Goal: Task Accomplishment & Management: Manage account settings

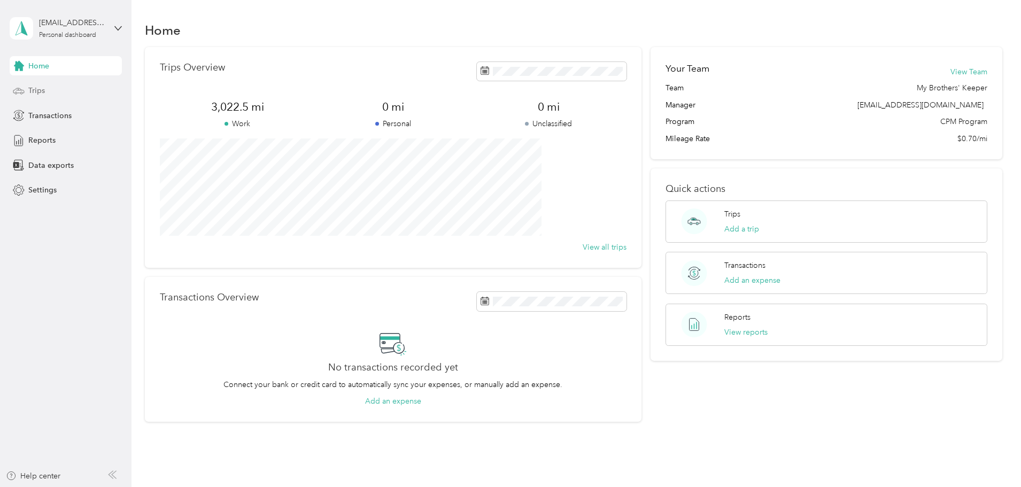
click at [40, 91] on span "Trips" at bounding box center [36, 90] width 17 height 11
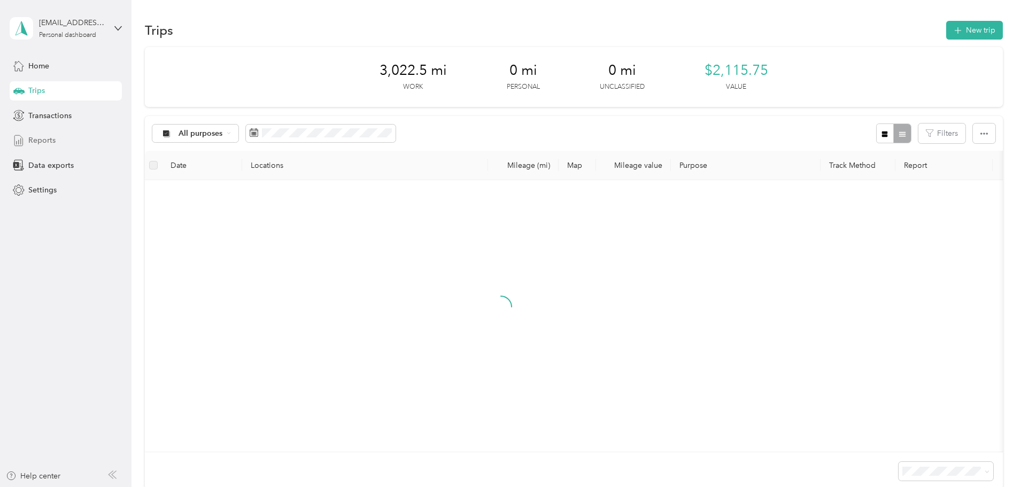
click at [37, 134] on div "Reports" at bounding box center [66, 140] width 112 height 19
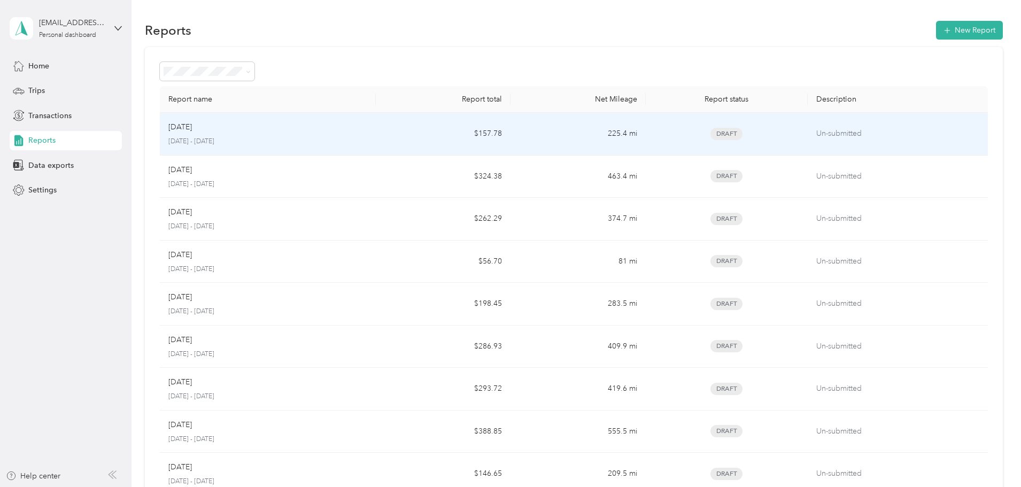
click at [331, 139] on p "[DATE] - [DATE]" at bounding box center [267, 142] width 199 height 10
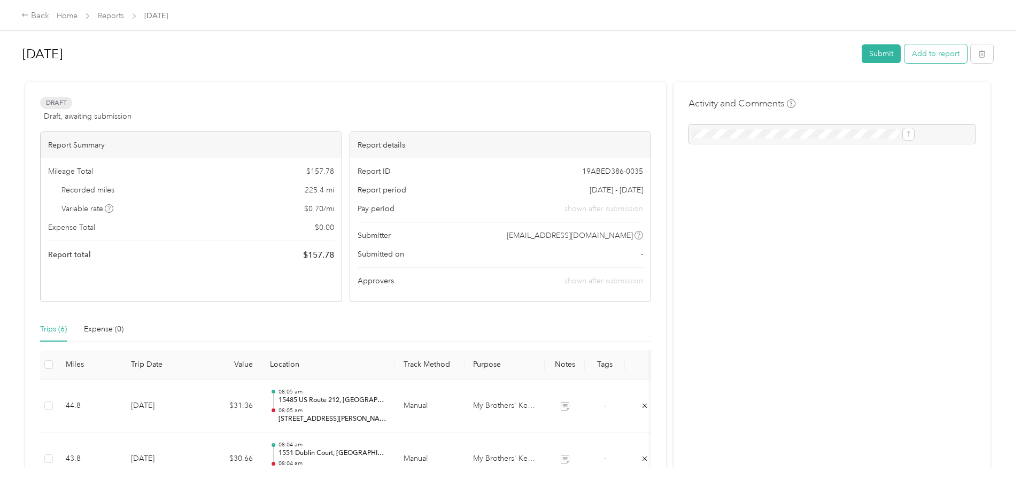
click at [905, 57] on button "Add to report" at bounding box center [936, 53] width 63 height 19
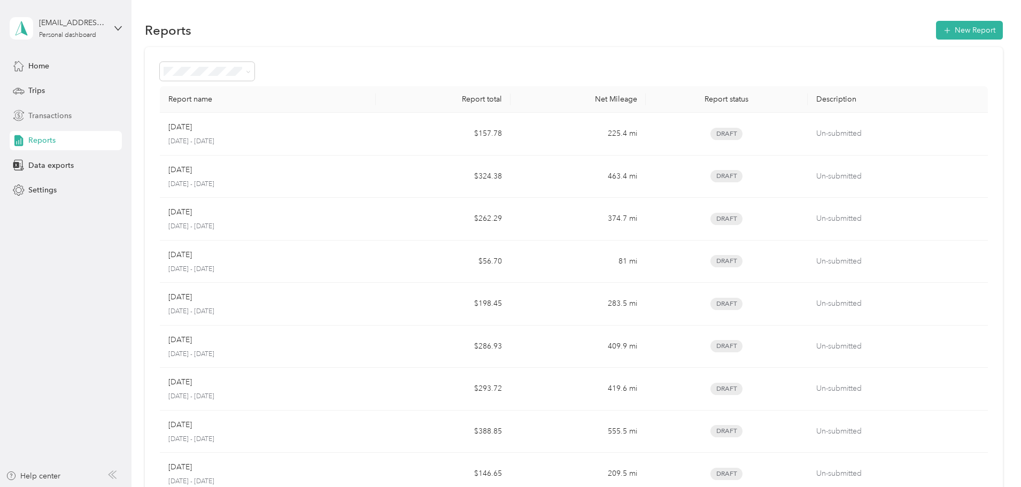
click at [54, 114] on span "Transactions" at bounding box center [49, 115] width 43 height 11
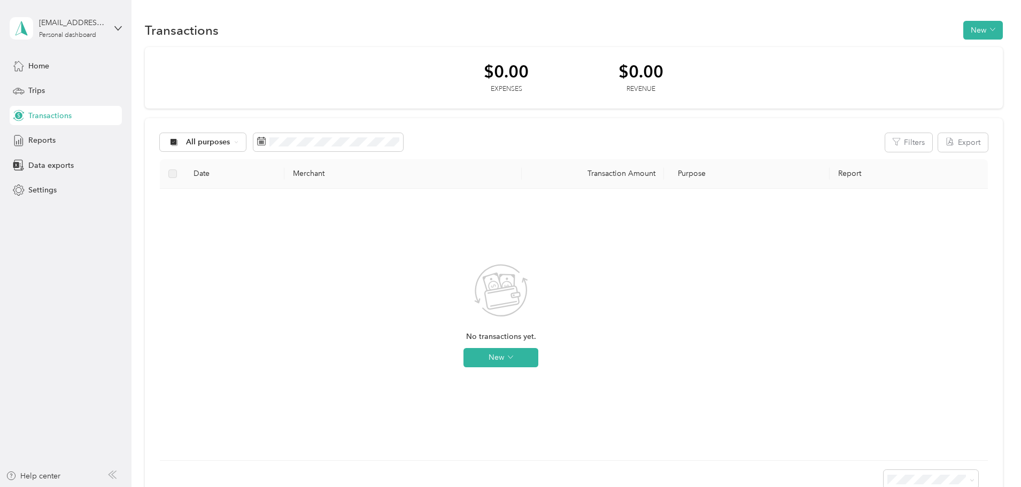
click at [79, 152] on div "Home Trips Transactions Reports Data exports Settings" at bounding box center [66, 128] width 112 height 144
click at [45, 138] on span "Reports" at bounding box center [41, 140] width 27 height 11
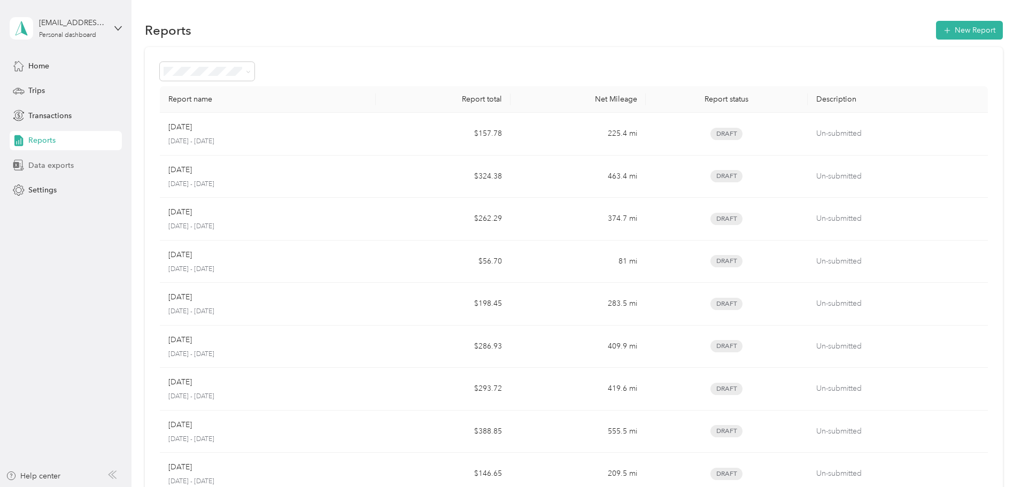
click at [73, 163] on div "Data exports" at bounding box center [66, 165] width 112 height 19
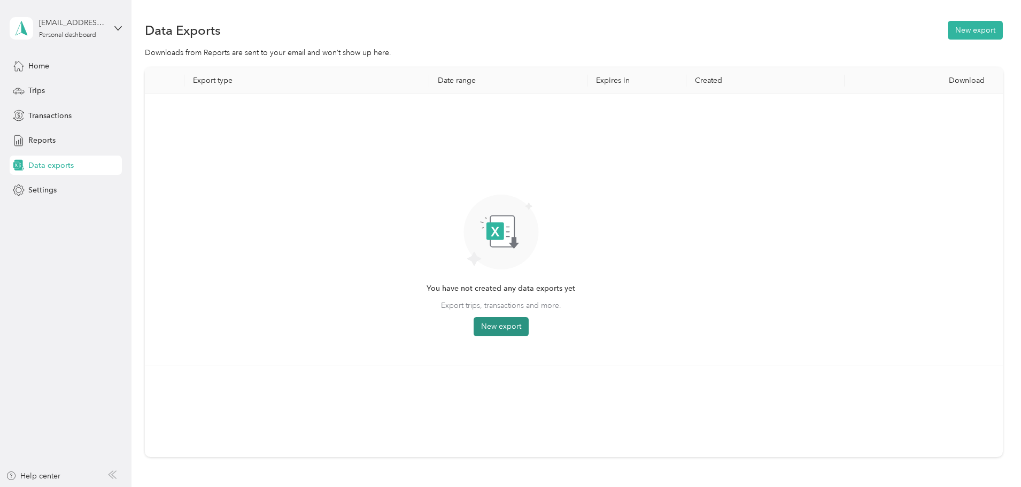
click at [529, 328] on button "New export" at bounding box center [501, 326] width 55 height 19
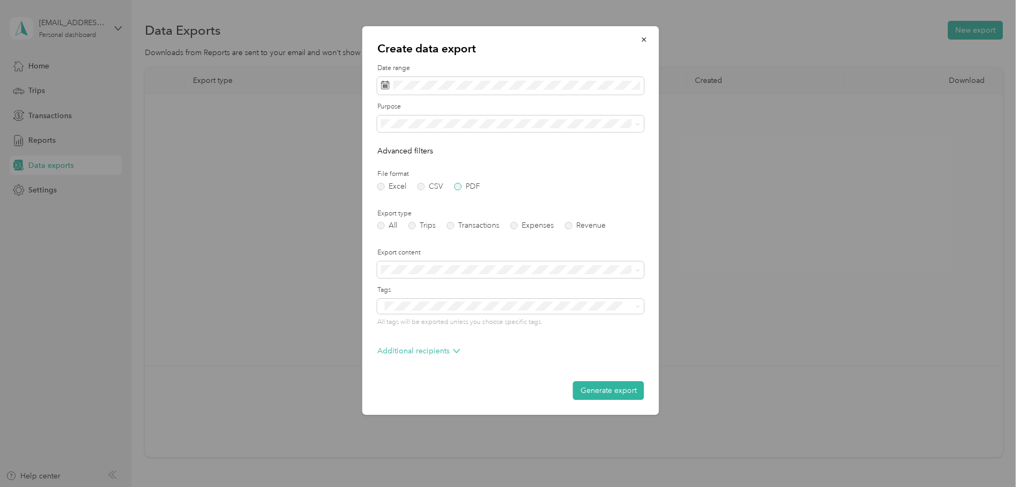
click at [459, 188] on label "PDF" at bounding box center [467, 186] width 26 height 7
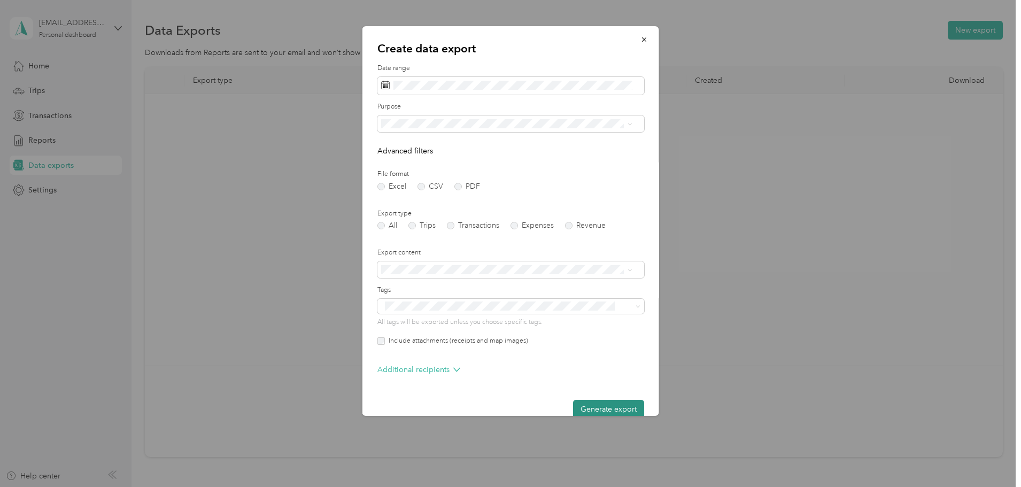
click at [605, 410] on button "Generate export" at bounding box center [608, 409] width 71 height 19
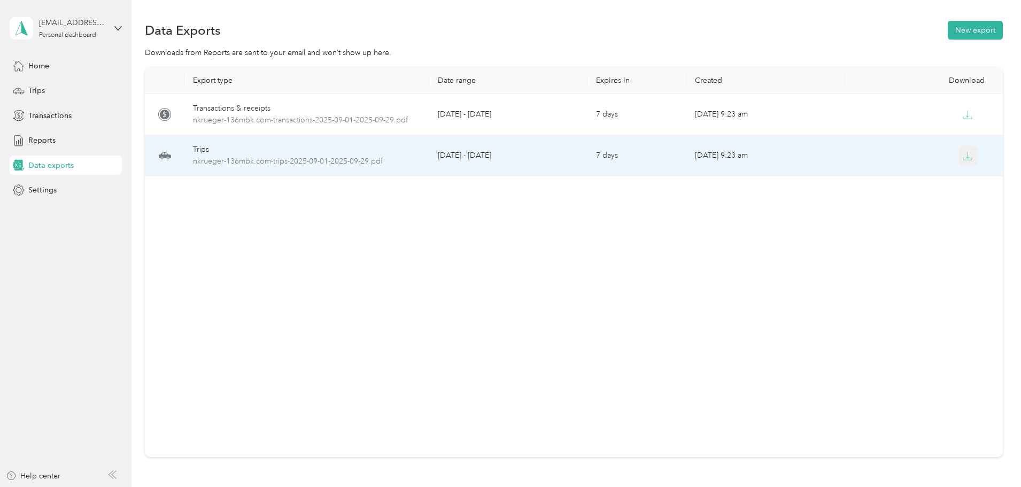
click at [959, 160] on button "button" at bounding box center [968, 155] width 19 height 19
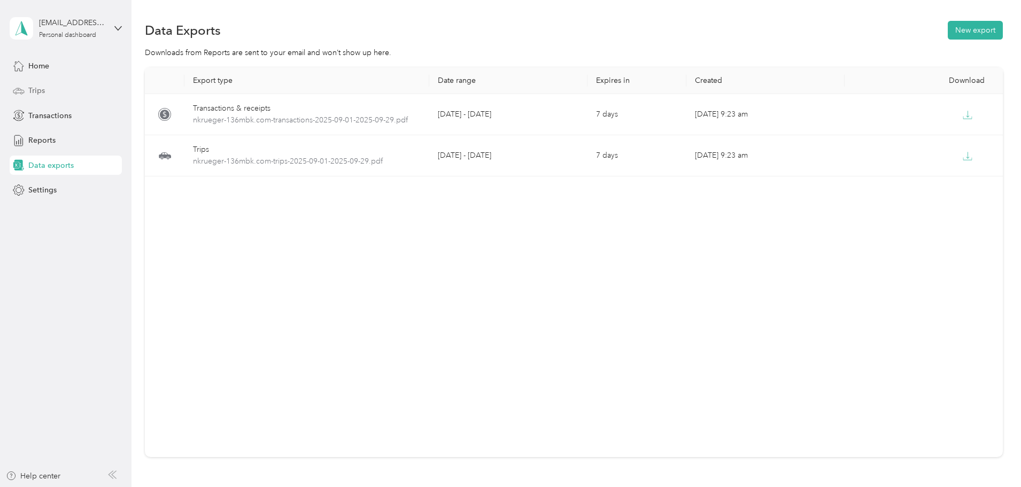
drag, startPoint x: 37, startPoint y: 81, endPoint x: 41, endPoint y: 84, distance: 5.7
click at [40, 83] on div "Trips" at bounding box center [66, 90] width 112 height 19
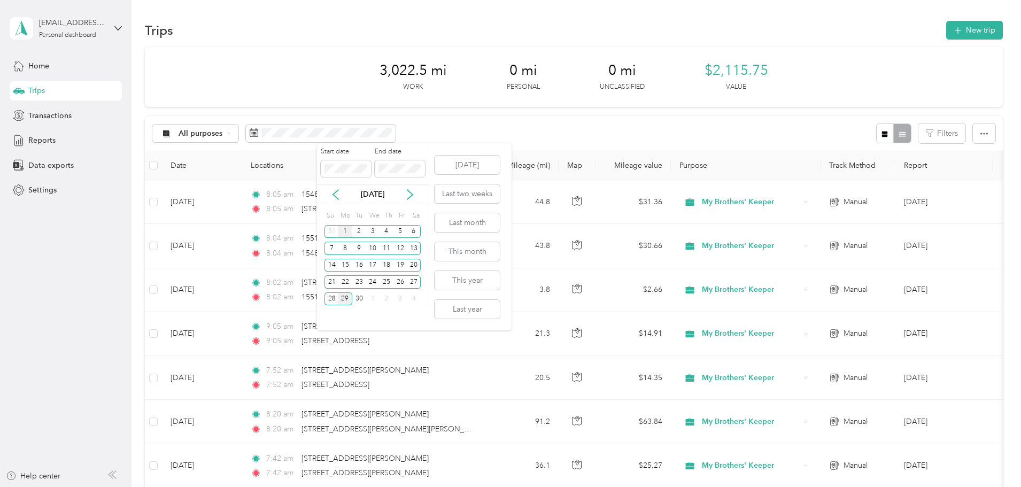
click at [350, 228] on div "1" at bounding box center [345, 231] width 14 height 13
click at [356, 296] on div "30" at bounding box center [359, 298] width 14 height 13
